Goal: Navigation & Orientation: Find specific page/section

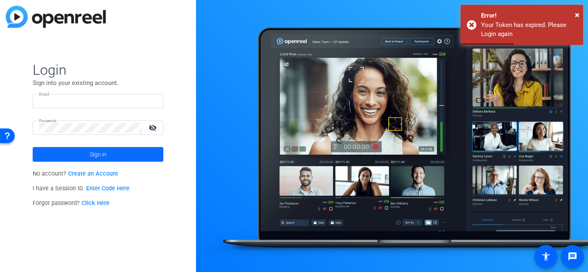
type input "[PERSON_NAME][EMAIL_ADDRESS][PERSON_NAME][DOMAIN_NAME]"
click at [124, 155] on span at bounding box center [98, 154] width 131 height 20
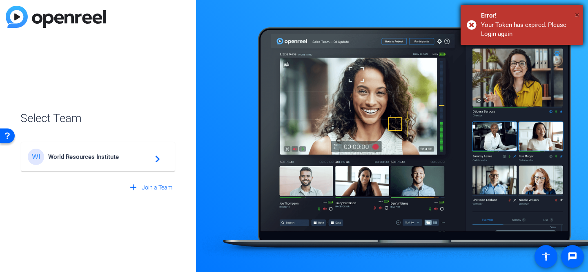
click at [577, 14] on span "×" at bounding box center [577, 15] width 4 height 10
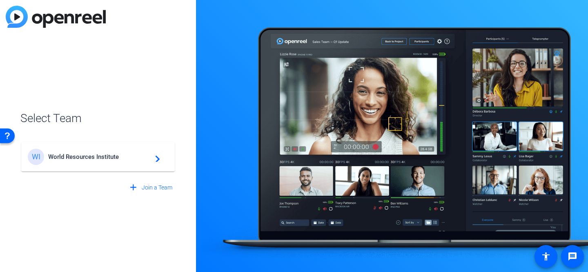
click at [84, 155] on span "World Resources Institute" at bounding box center [99, 156] width 102 height 7
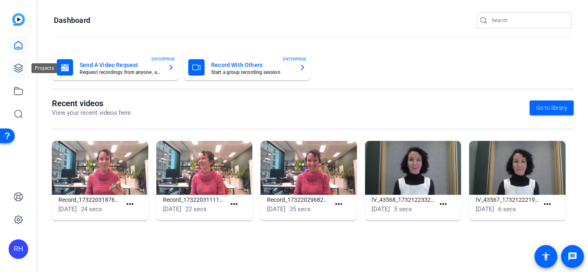
click at [22, 68] on icon at bounding box center [18, 68] width 10 height 10
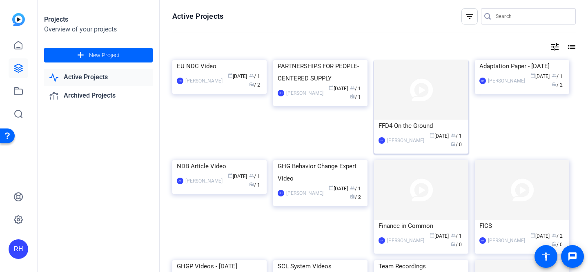
click at [424, 75] on img at bounding box center [421, 90] width 94 height 60
click at [307, 60] on img at bounding box center [320, 60] width 94 height 0
